Goal: Transaction & Acquisition: Purchase product/service

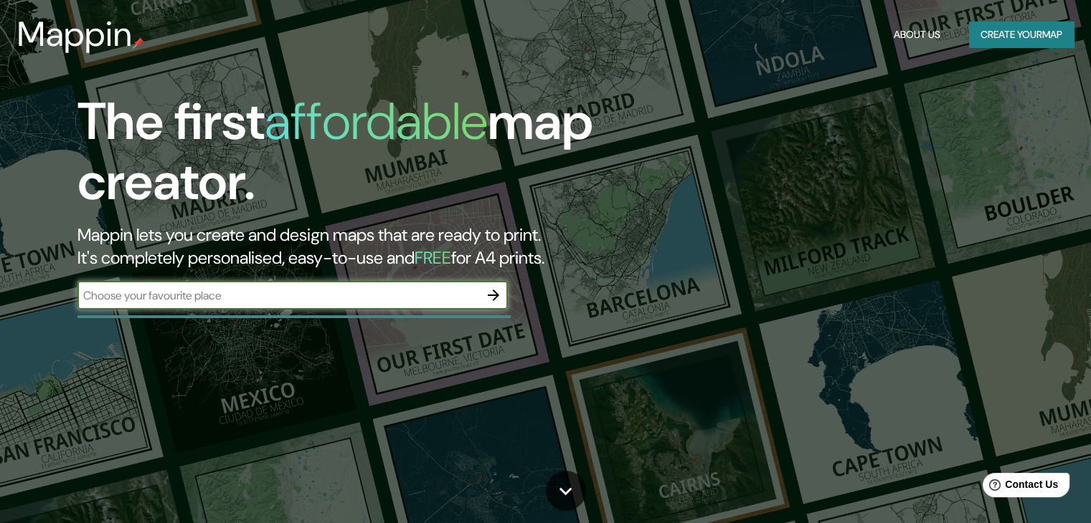
click at [232, 298] on input "text" at bounding box center [278, 296] width 402 height 16
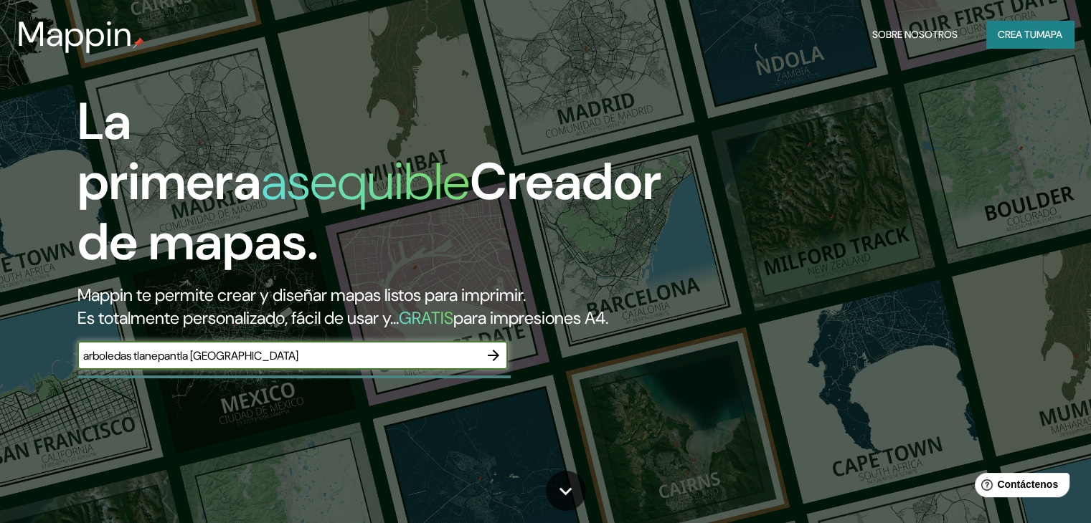
type input "arboledas tlanepantla [GEOGRAPHIC_DATA]"
click at [496, 361] on icon "button" at bounding box center [493, 355] width 11 height 11
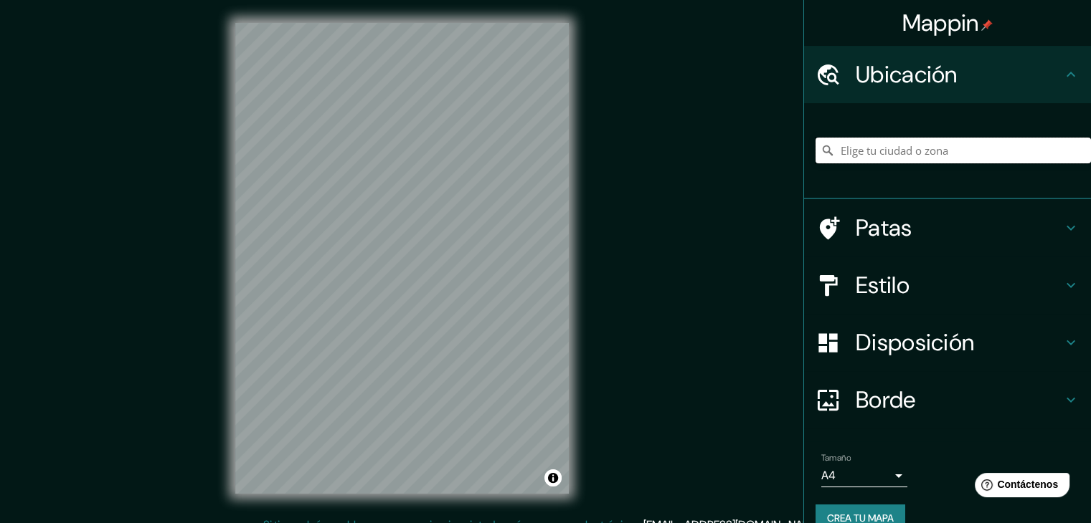
click at [860, 156] on input "Elige tu ciudad o zona" at bounding box center [952, 151] width 275 height 26
click at [1050, 154] on input "Calzada [PERSON_NAME], 54109 Tlalnepantla [PERSON_NAME], [GEOGRAPHIC_DATA], [GE…" at bounding box center [952, 151] width 275 height 26
click at [906, 286] on h4 "Estilo" at bounding box center [958, 285] width 207 height 29
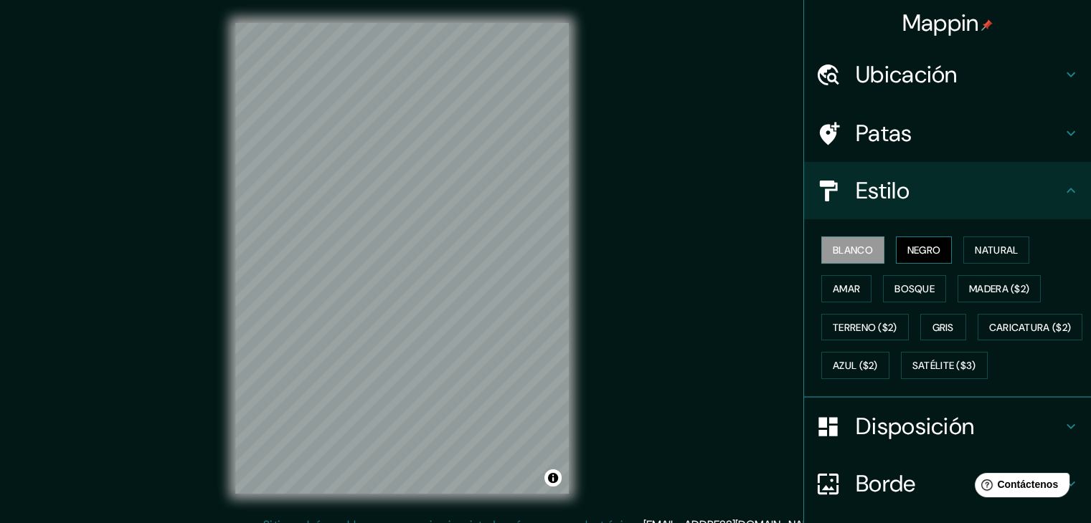
click at [909, 249] on font "Negro" at bounding box center [924, 250] width 34 height 13
click at [845, 288] on font "Amar" at bounding box center [845, 289] width 27 height 13
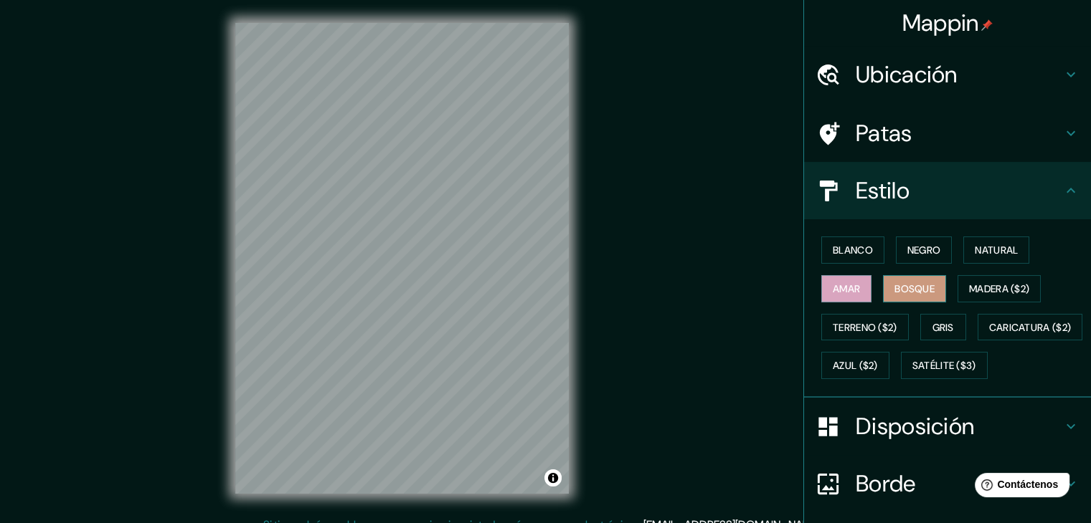
click at [896, 284] on font "Bosque" at bounding box center [914, 289] width 40 height 13
click at [953, 246] on div "Blanco Negro Natural Amar Bosque Madera ($2) Terreno ($2) Gris Caricatura ($2) …" at bounding box center [952, 308] width 275 height 154
click at [843, 253] on font "Blanco" at bounding box center [852, 250] width 40 height 13
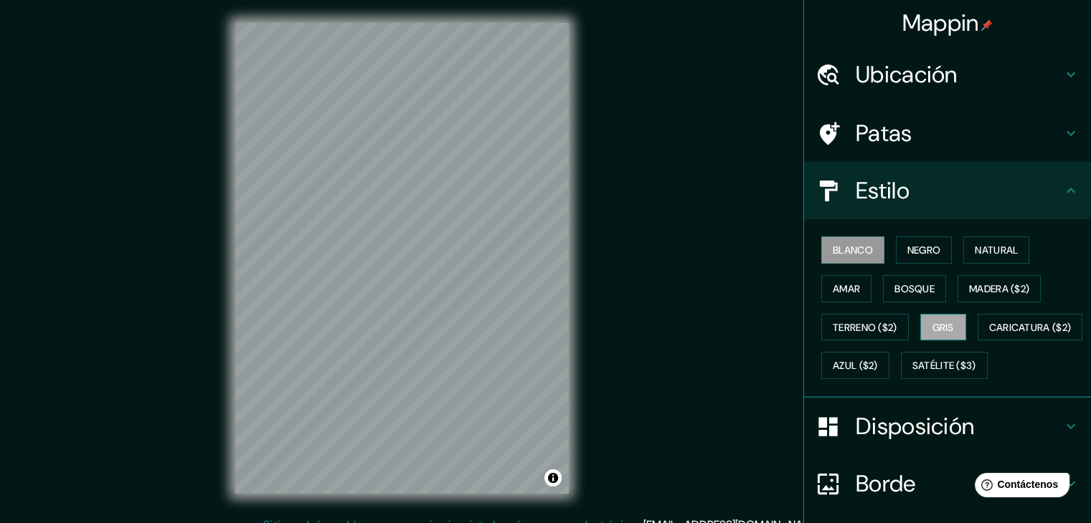
click at [932, 323] on font "Gris" at bounding box center [943, 327] width 22 height 13
click at [892, 85] on font "Ubicación" at bounding box center [906, 75] width 102 height 30
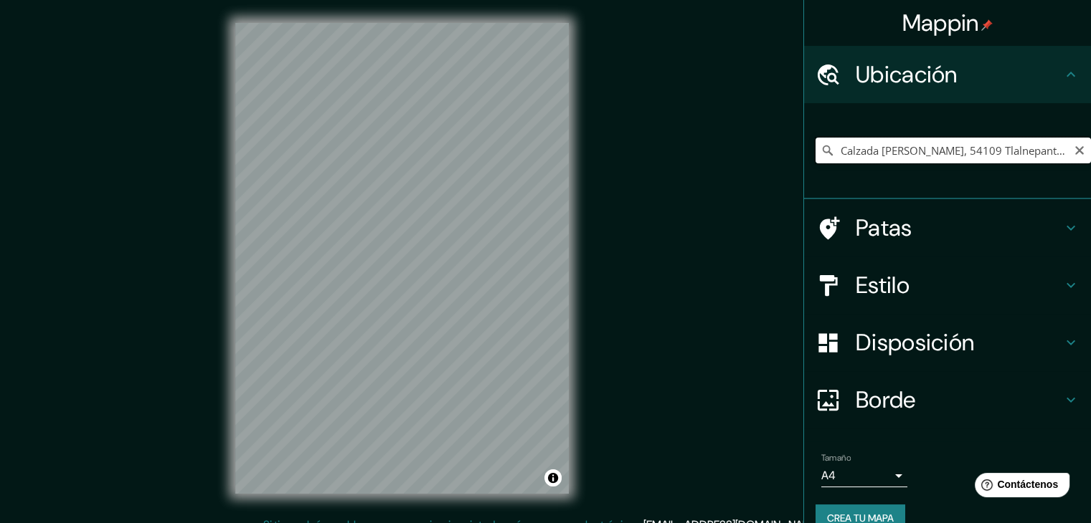
drag, startPoint x: 955, startPoint y: 153, endPoint x: 822, endPoint y: 150, distance: 132.7
click at [822, 150] on div "Calzada [PERSON_NAME], 54109 Tlalnepantla [PERSON_NAME], [GEOGRAPHIC_DATA], [GE…" at bounding box center [952, 151] width 275 height 26
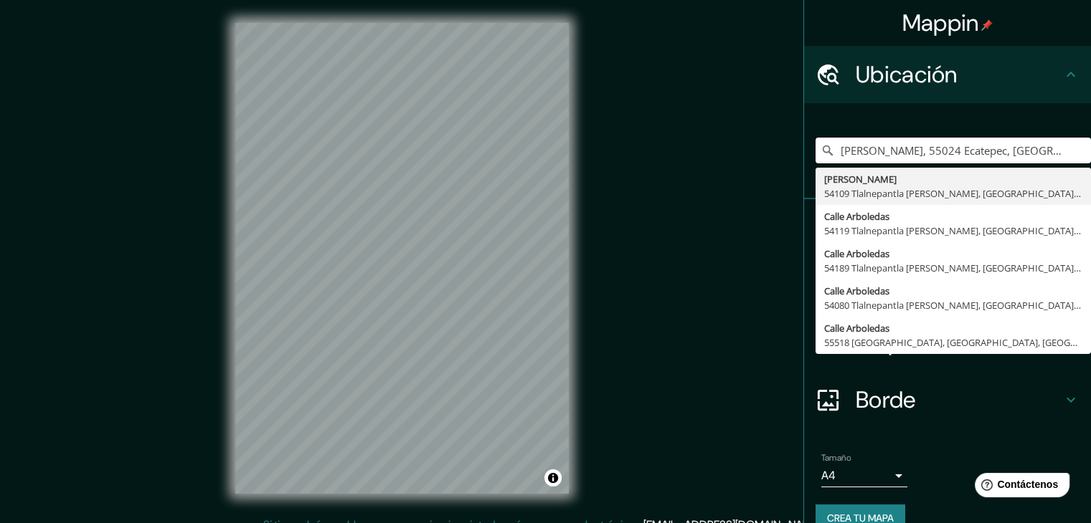
type input "[PERSON_NAME], 55024 Ecatepec, [GEOGRAPHIC_DATA], [GEOGRAPHIC_DATA]"
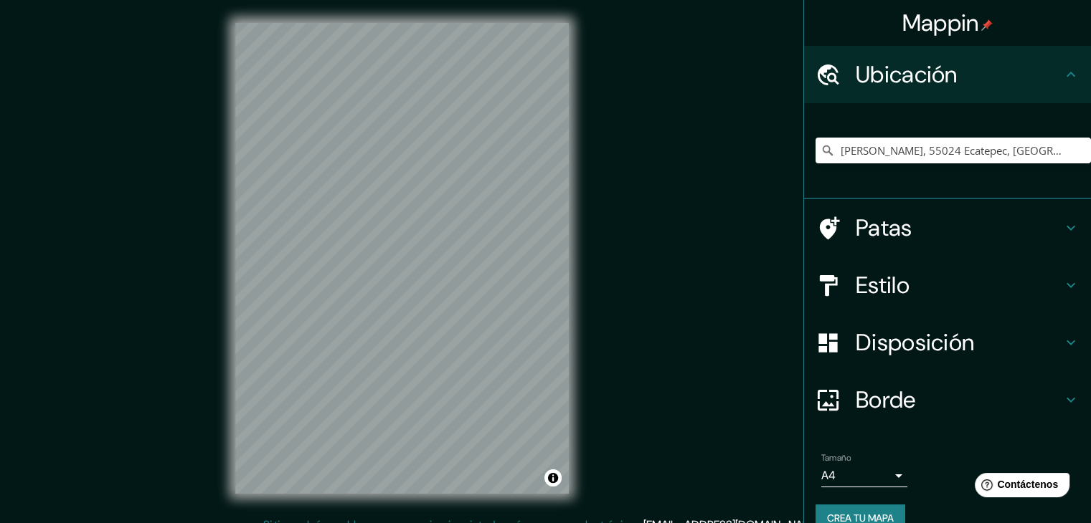
click at [733, 269] on div "Mappin Ubicación [PERSON_NAME], 55024 Ecatepec, [GEOGRAPHIC_DATA], [GEOGRAPHIC_…" at bounding box center [545, 270] width 1091 height 540
click at [655, 219] on div "Mappin Ubicación [PERSON_NAME], 55024 Ecatepec, [GEOGRAPHIC_DATA], [GEOGRAPHIC_…" at bounding box center [545, 270] width 1091 height 540
click at [1073, 153] on icon "Claro" at bounding box center [1078, 150] width 11 height 11
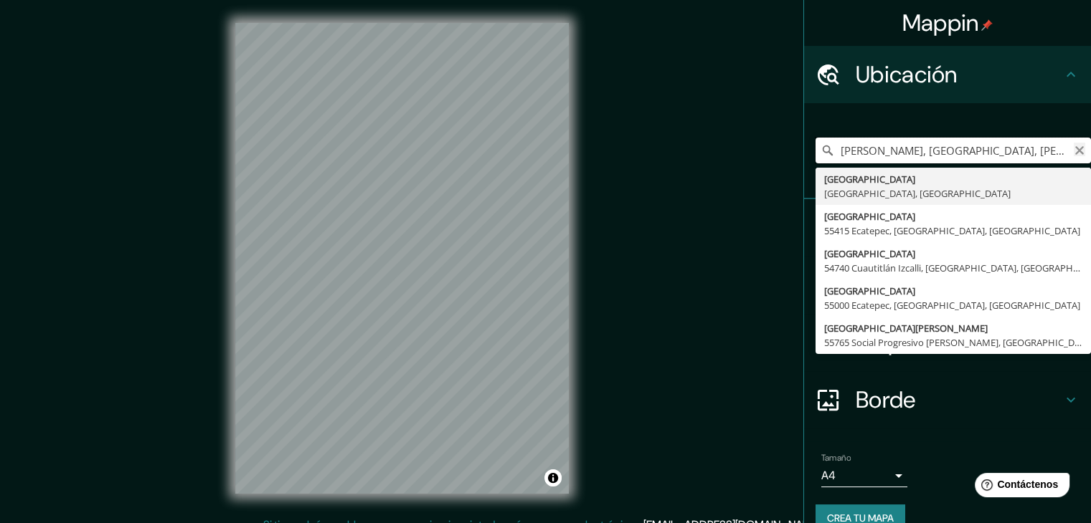
type input "[PERSON_NAME], [GEOGRAPHIC_DATA], [PERSON_NAME][GEOGRAPHIC_DATA], [GEOGRAPHIC_D…"
click at [1075, 152] on icon "Claro" at bounding box center [1079, 150] width 9 height 9
type input "[GEOGRAPHIC_DATA][PERSON_NAME], [GEOGRAPHIC_DATA], [GEOGRAPHIC_DATA]"
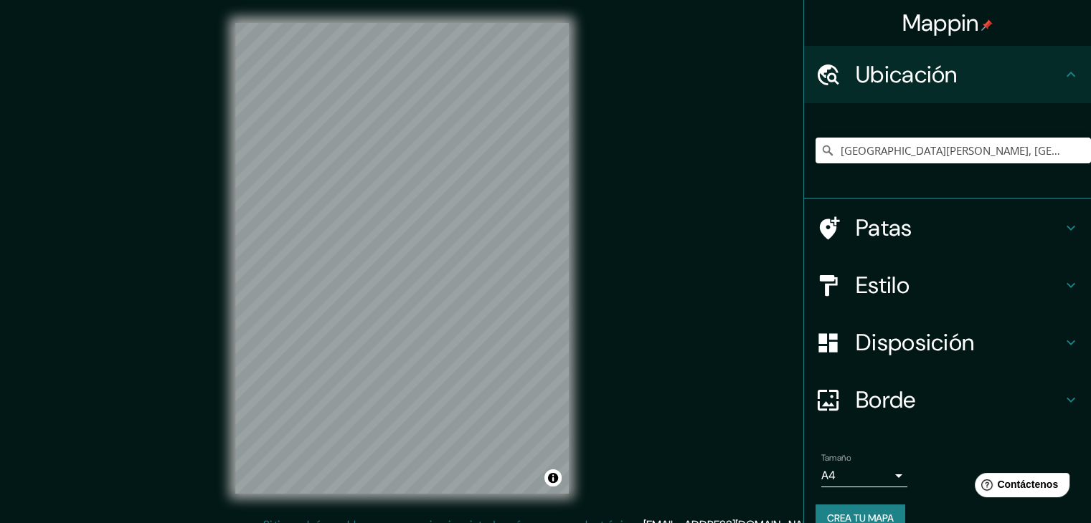
click at [918, 351] on font "Disposición" at bounding box center [914, 343] width 118 height 30
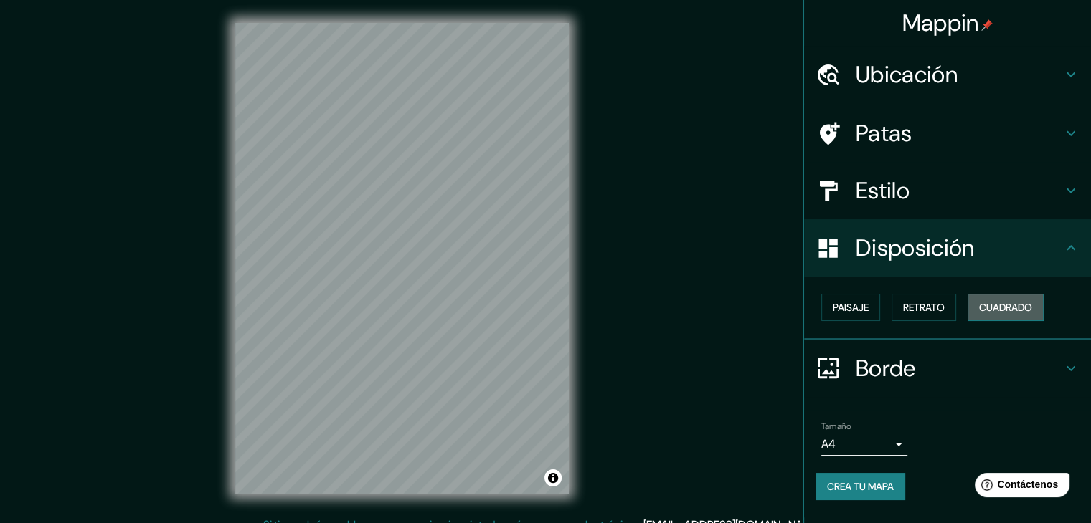
click at [990, 314] on font "Cuadrado" at bounding box center [1005, 307] width 53 height 19
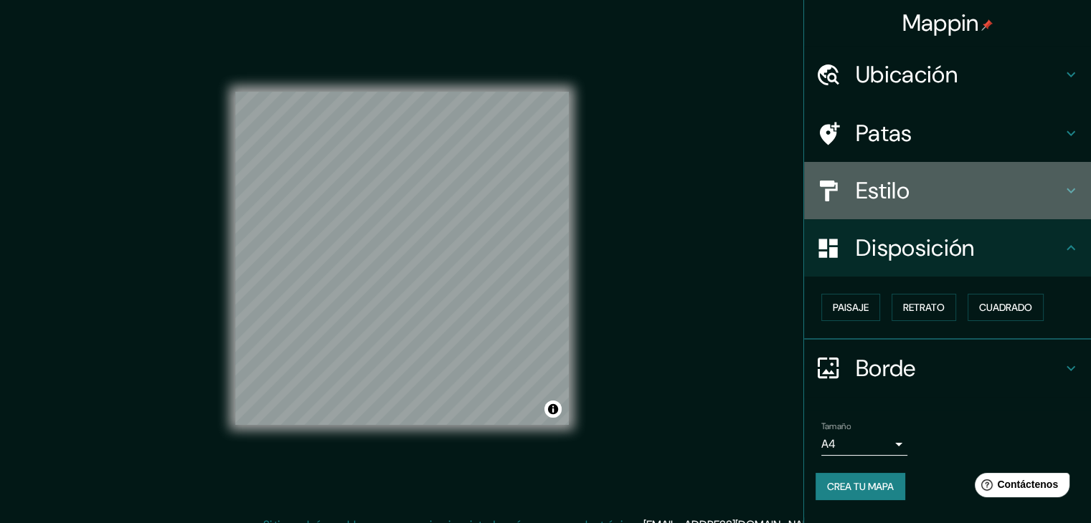
click at [899, 191] on font "Estilo" at bounding box center [882, 191] width 54 height 30
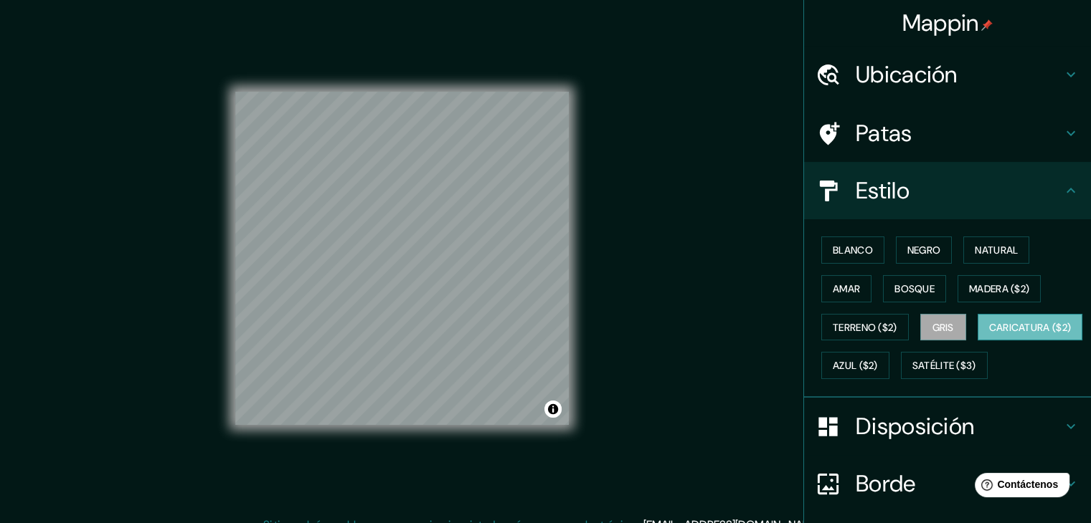
click at [989, 334] on font "Caricatura ($2)" at bounding box center [1030, 327] width 82 height 13
click at [878, 360] on font "Azul ($2)" at bounding box center [854, 366] width 45 height 13
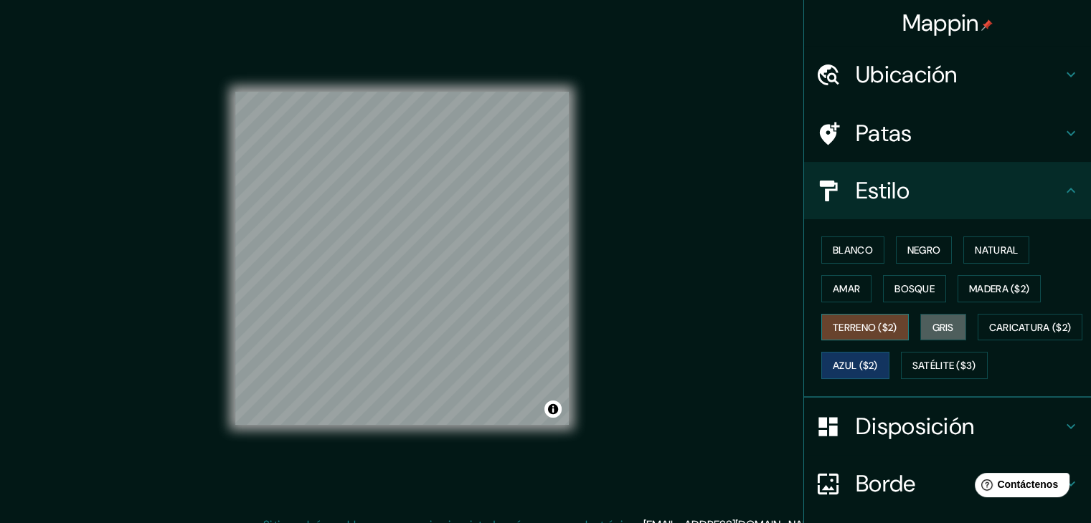
drag, startPoint x: 931, startPoint y: 326, endPoint x: 883, endPoint y: 328, distance: 48.1
click at [922, 326] on button "Gris" at bounding box center [943, 327] width 46 height 27
drag, startPoint x: 850, startPoint y: 328, endPoint x: 843, endPoint y: 321, distance: 9.1
click at [849, 327] on font "Terreno ($2)" at bounding box center [864, 327] width 65 height 13
click at [832, 294] on font "Amar" at bounding box center [845, 289] width 27 height 19
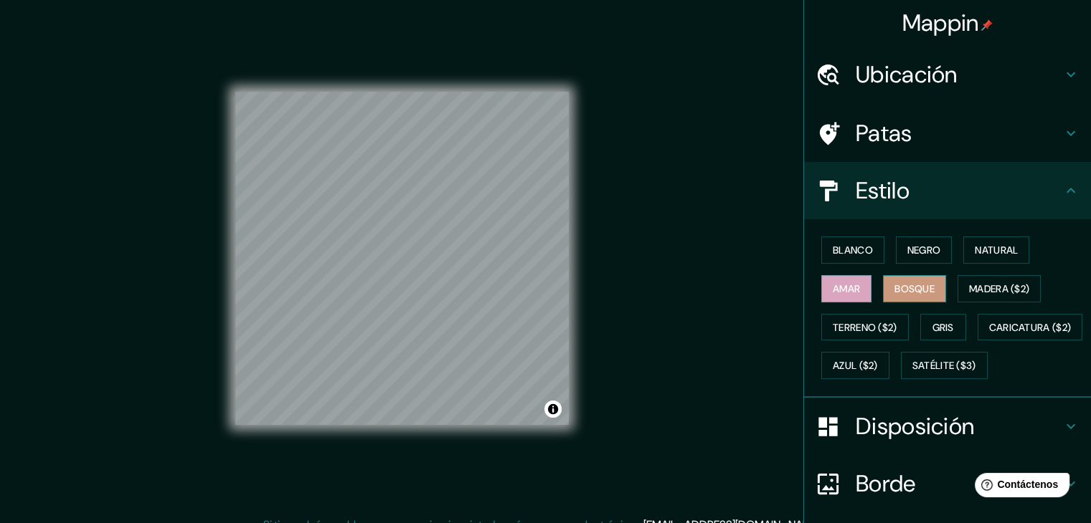
click at [908, 290] on font "Bosque" at bounding box center [914, 289] width 40 height 13
click at [974, 249] on font "Natural" at bounding box center [995, 250] width 43 height 13
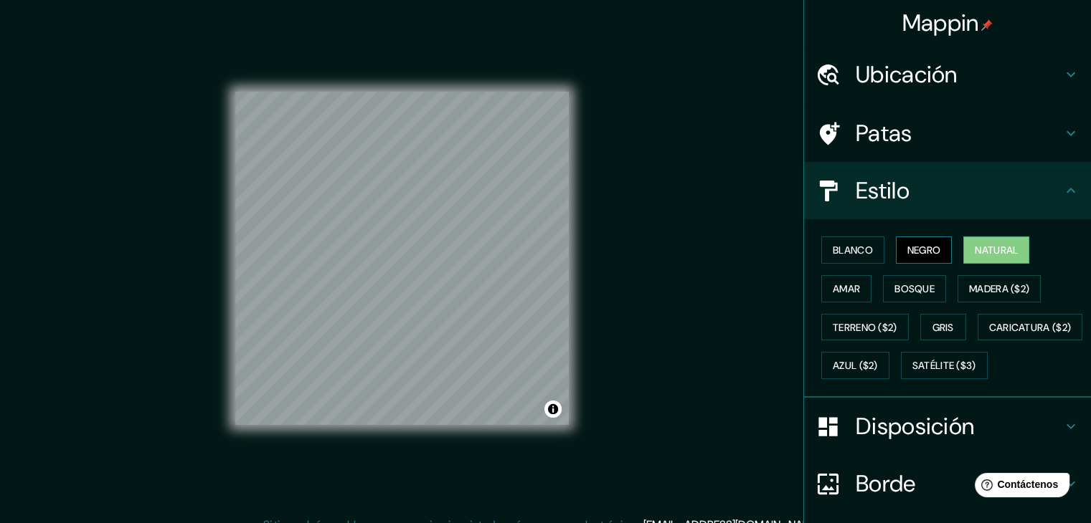
click at [918, 252] on font "Negro" at bounding box center [924, 250] width 34 height 13
click at [965, 253] on button "Natural" at bounding box center [996, 250] width 66 height 27
